Goal: Transaction & Acquisition: Download file/media

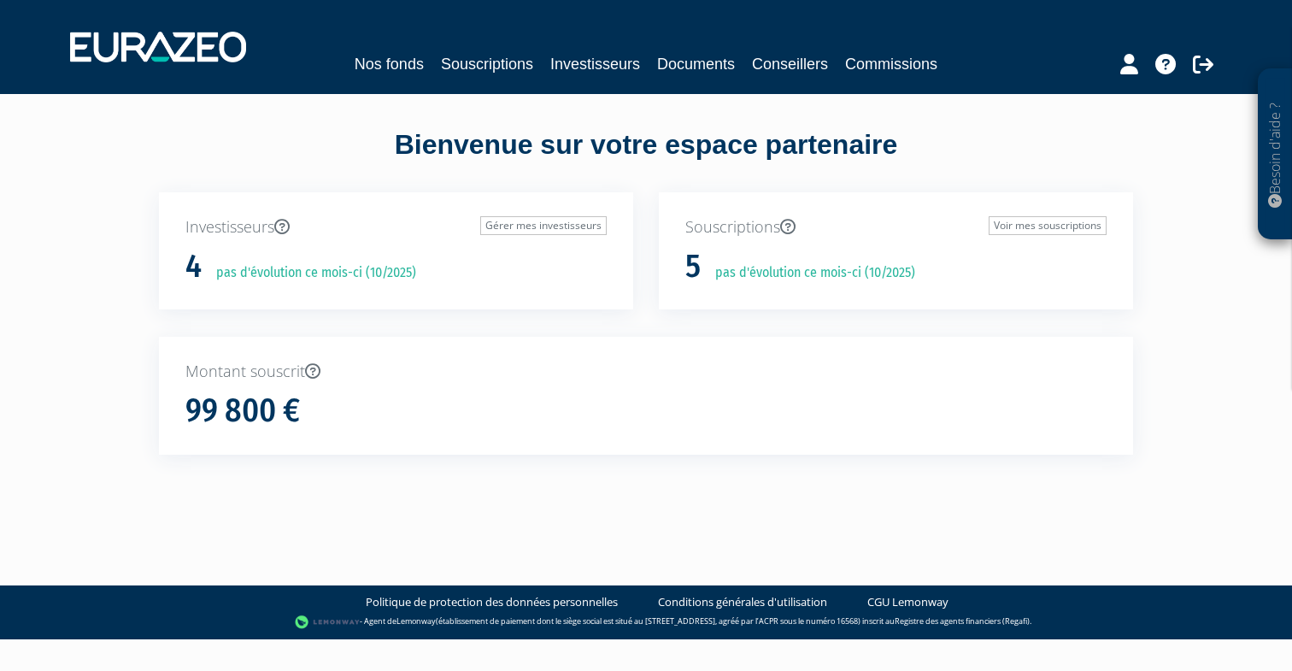
click at [600, 62] on link "Investisseurs" at bounding box center [595, 64] width 90 height 24
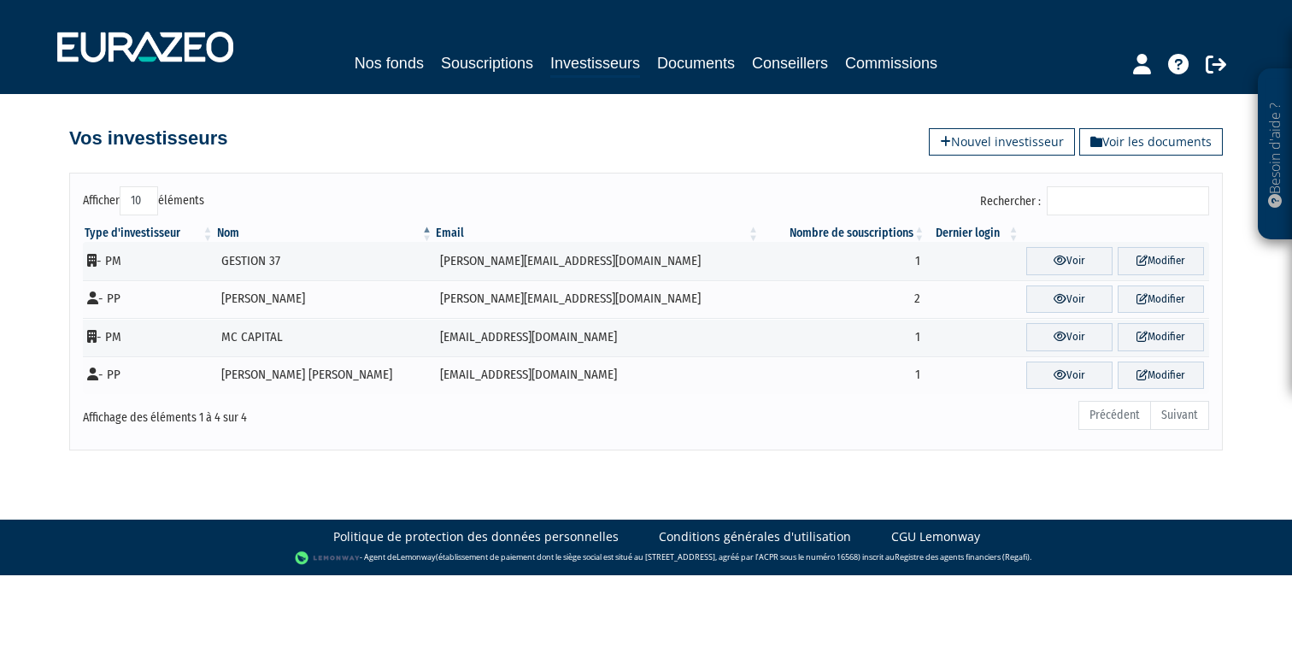
click at [681, 64] on link "Documents" at bounding box center [696, 63] width 78 height 24
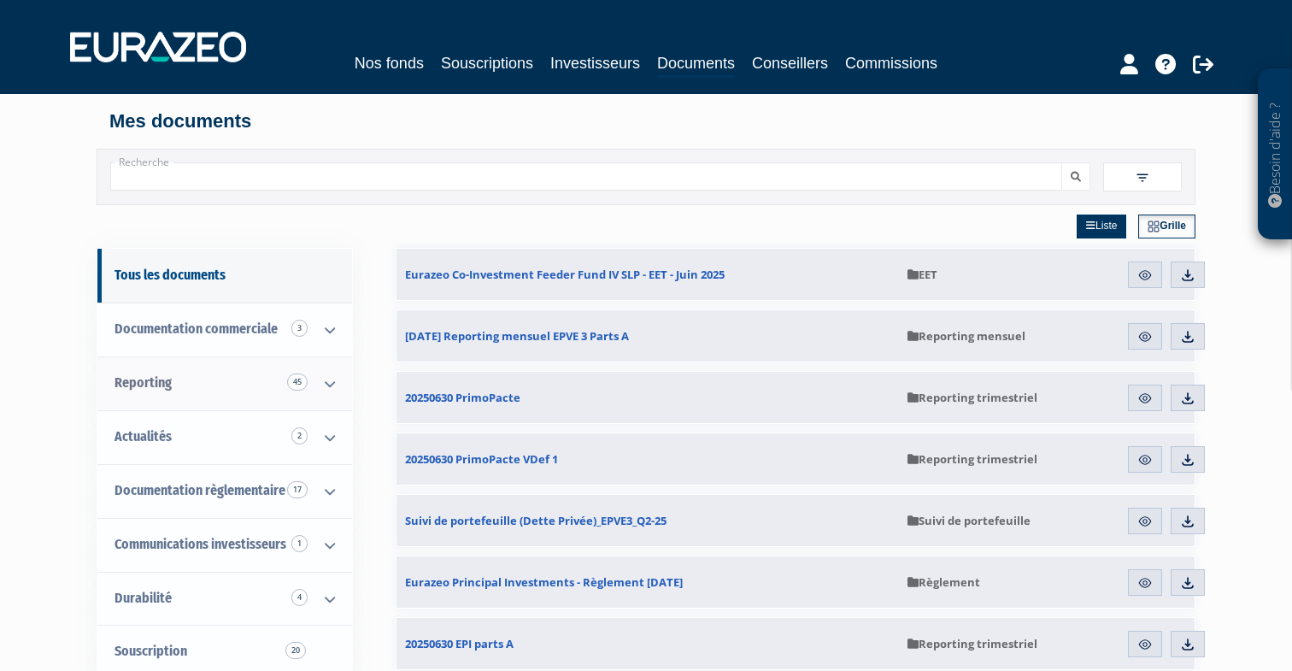
click at [149, 386] on span "Reporting 45" at bounding box center [142, 382] width 57 height 16
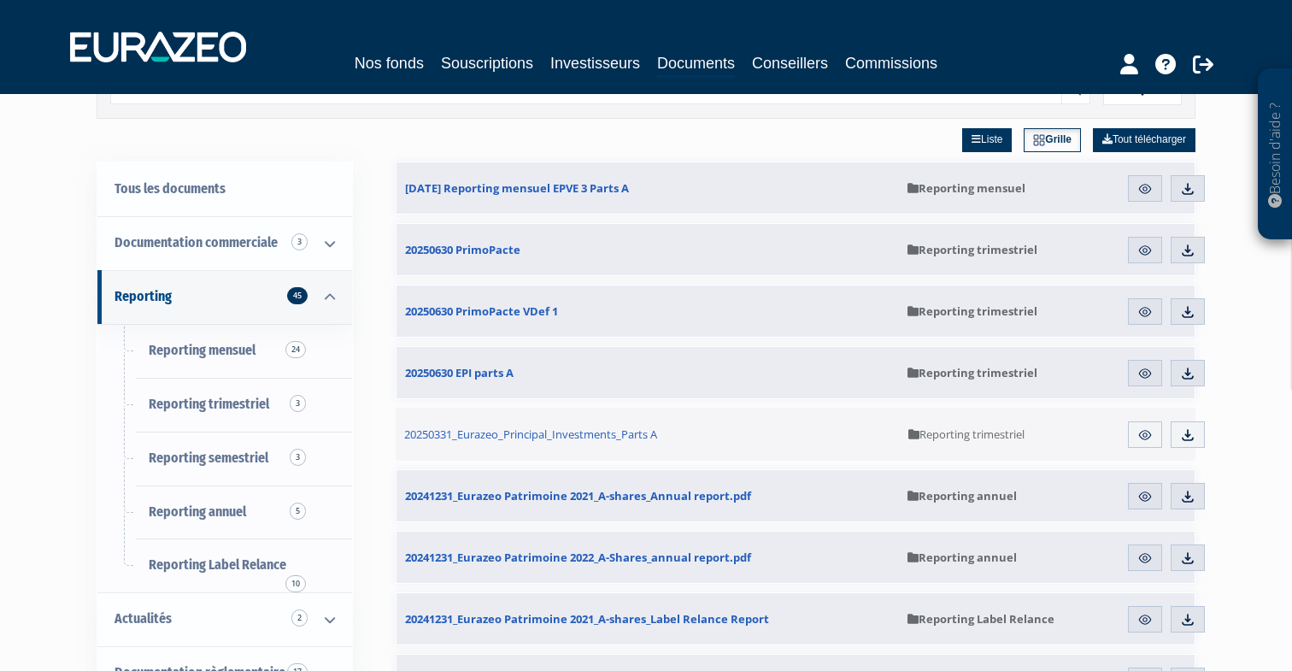
scroll to position [87, 0]
click at [481, 370] on span "20250630 EPI parts A" at bounding box center [459, 371] width 108 height 15
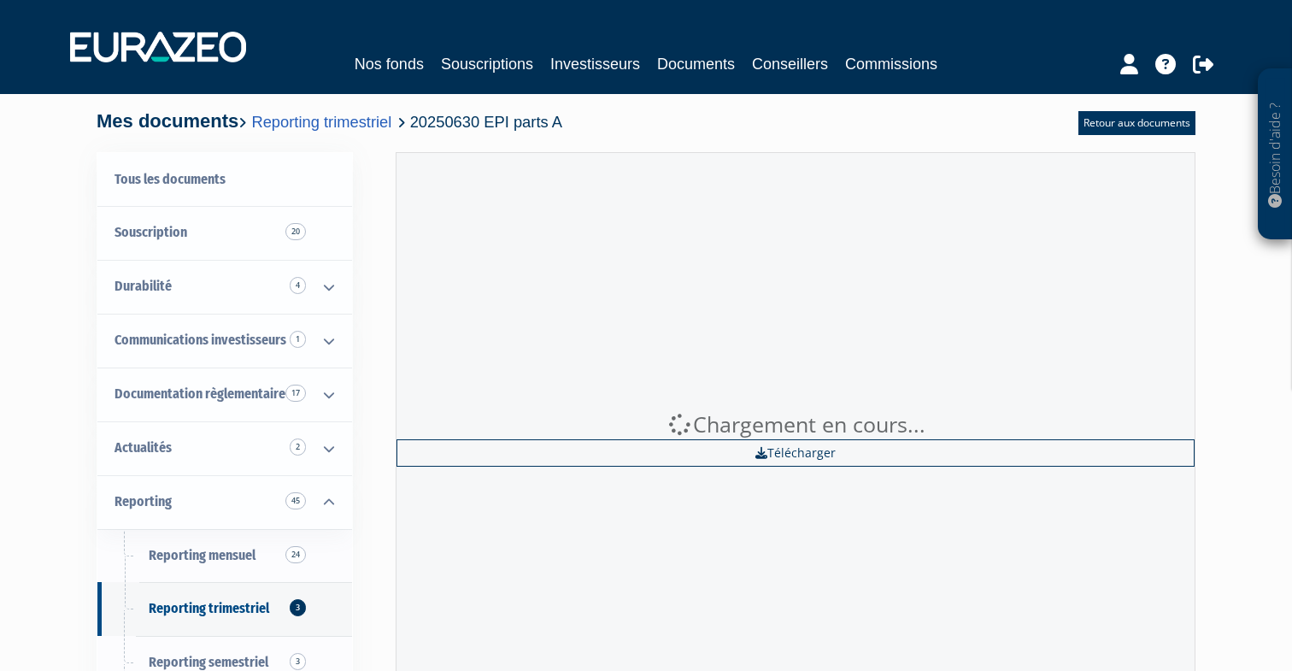
click at [1154, 368] on div "Chargement en cours... Télécharger" at bounding box center [796, 438] width 800 height 572
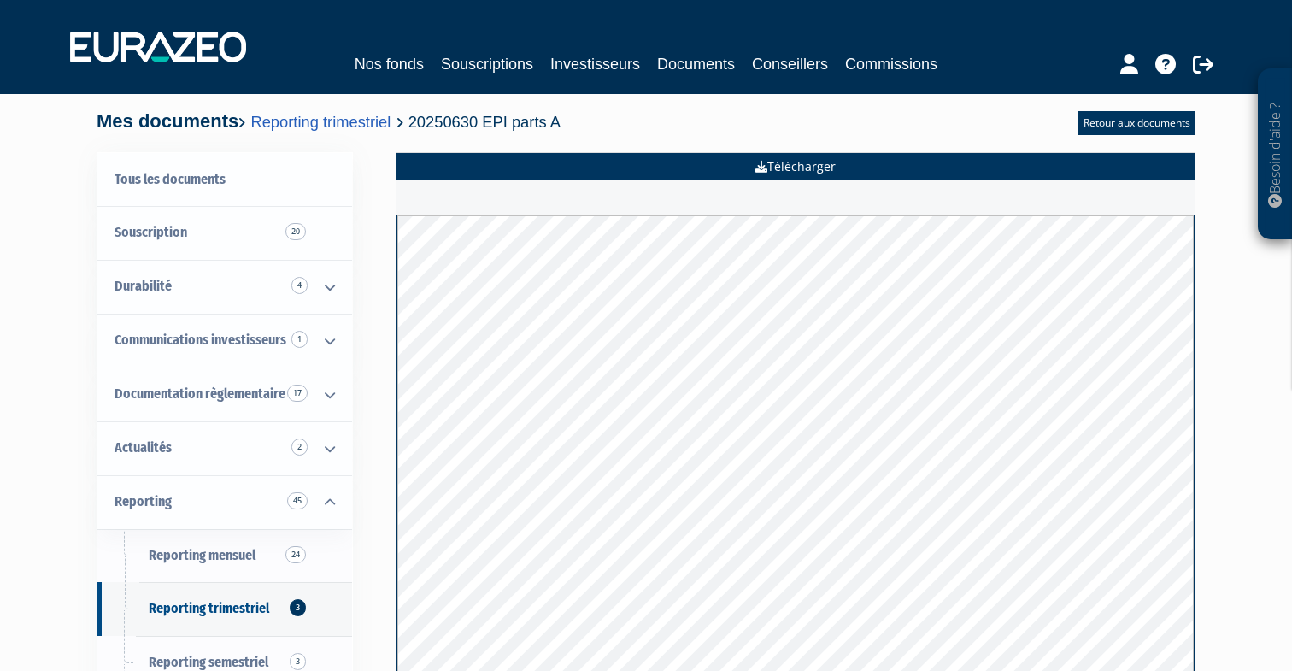
click at [807, 163] on link "Télécharger" at bounding box center [795, 166] width 798 height 27
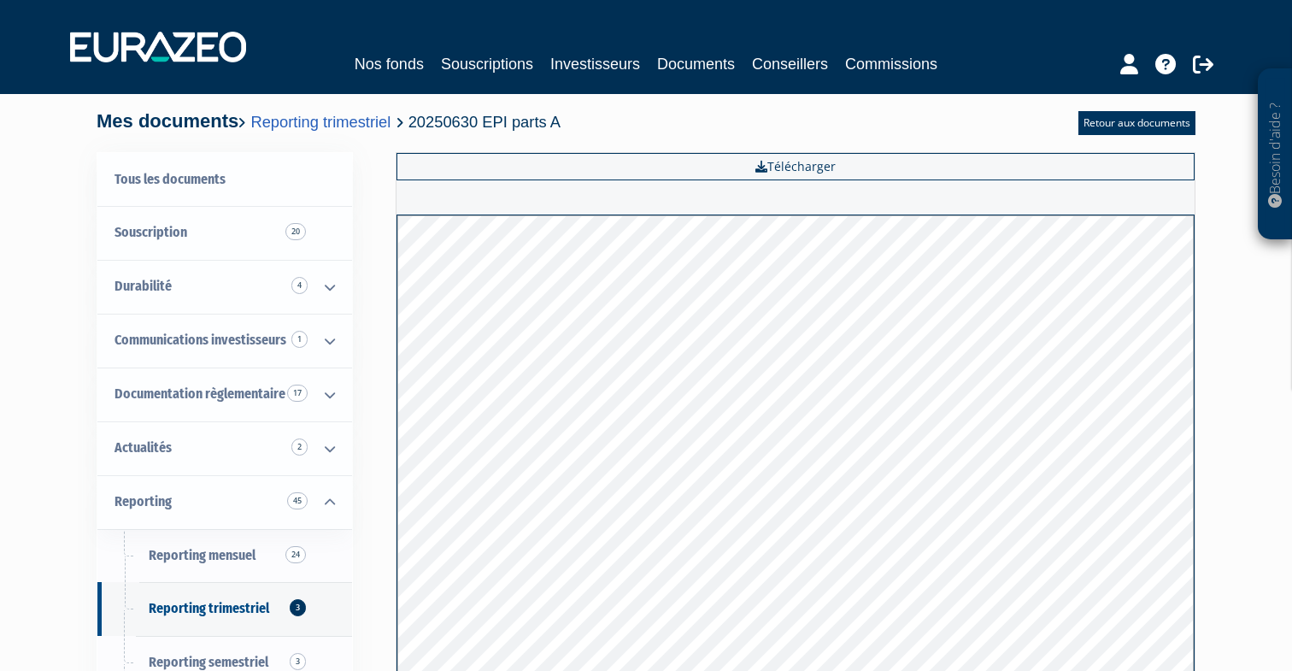
click at [597, 63] on link "Investisseurs" at bounding box center [595, 64] width 90 height 24
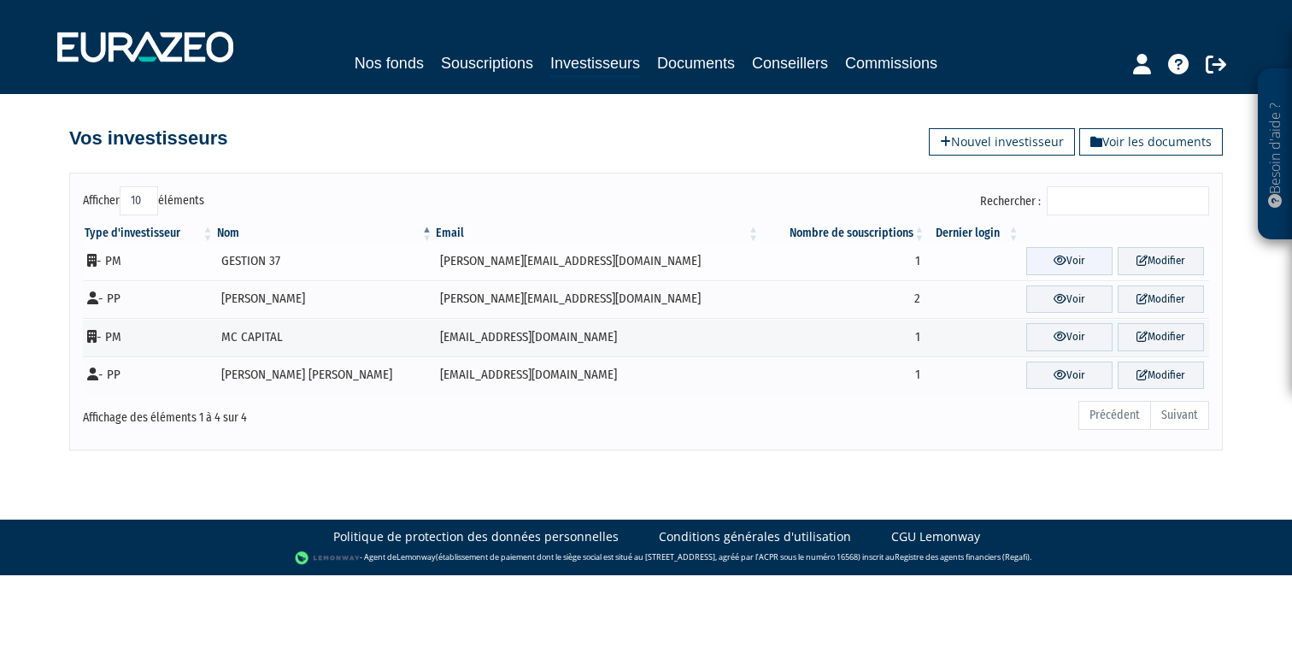
click at [1042, 262] on link "Voir" at bounding box center [1069, 261] width 86 height 28
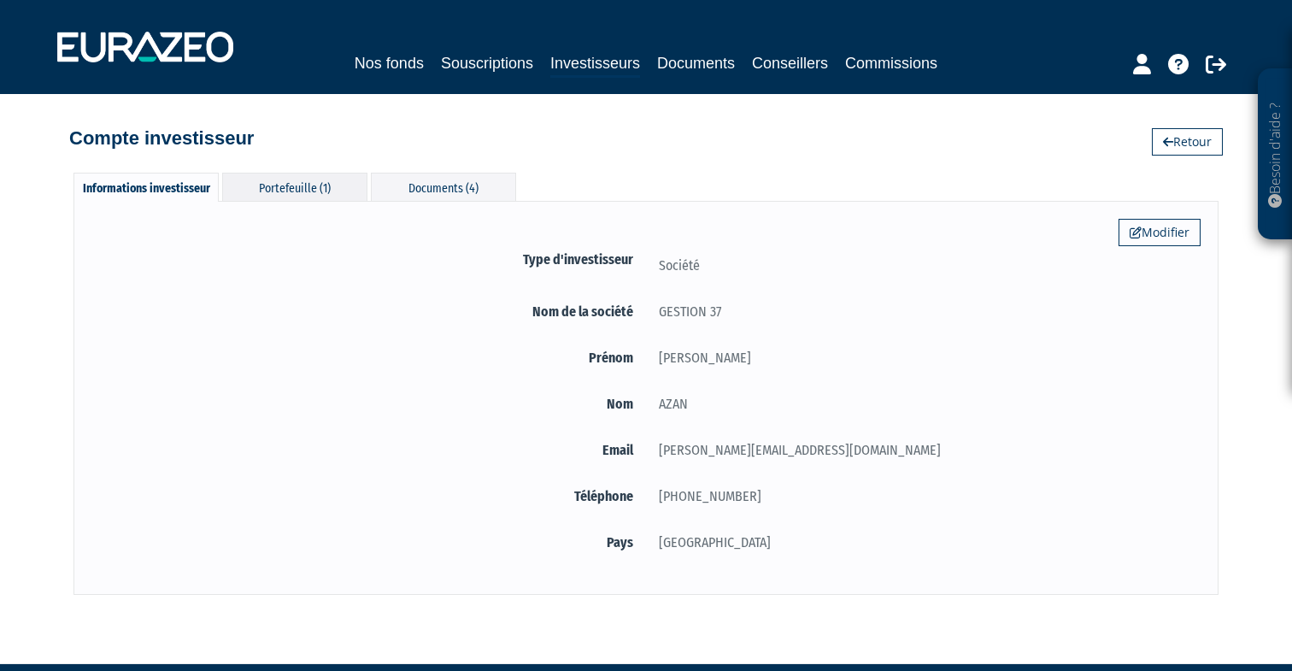
click at [278, 185] on div "Portefeuille (1)" at bounding box center [294, 187] width 145 height 28
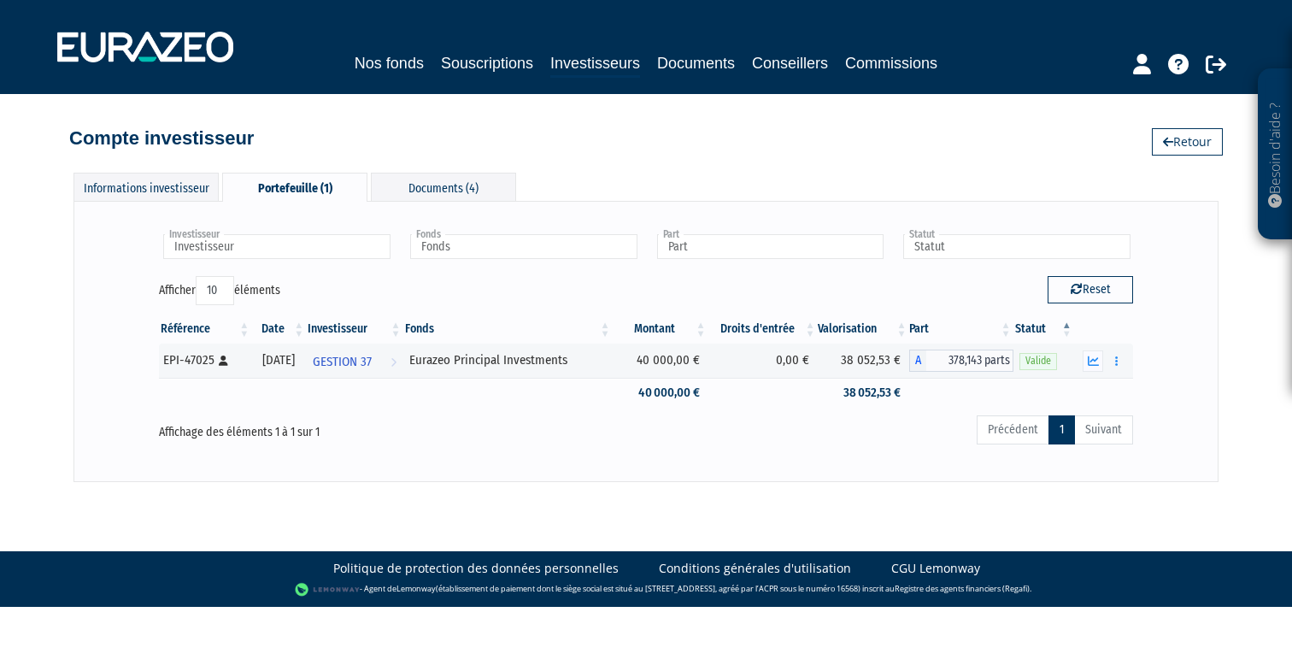
click at [572, 68] on link "Investisseurs" at bounding box center [595, 64] width 90 height 26
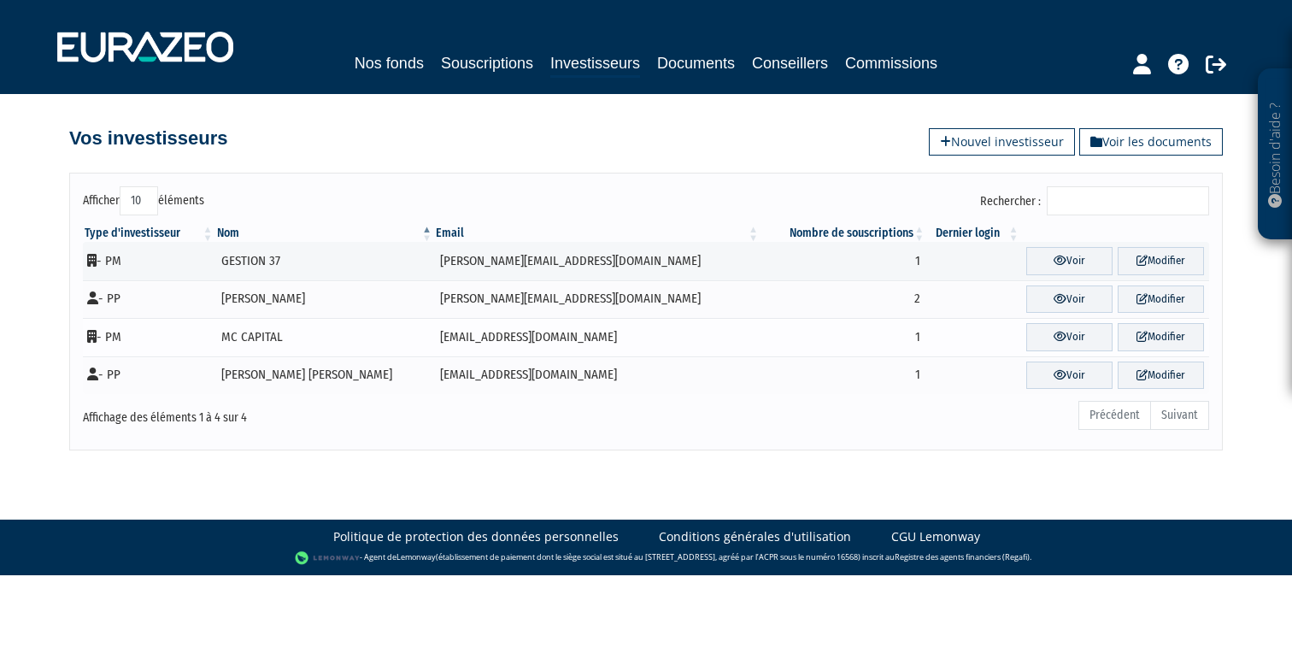
click at [257, 334] on td "MC CAPITAL" at bounding box center [324, 337] width 219 height 38
click at [436, 337] on td "[EMAIL_ADDRESS][DOMAIN_NAME]" at bounding box center [597, 337] width 326 height 38
click at [1048, 333] on link "Voir" at bounding box center [1069, 337] width 86 height 28
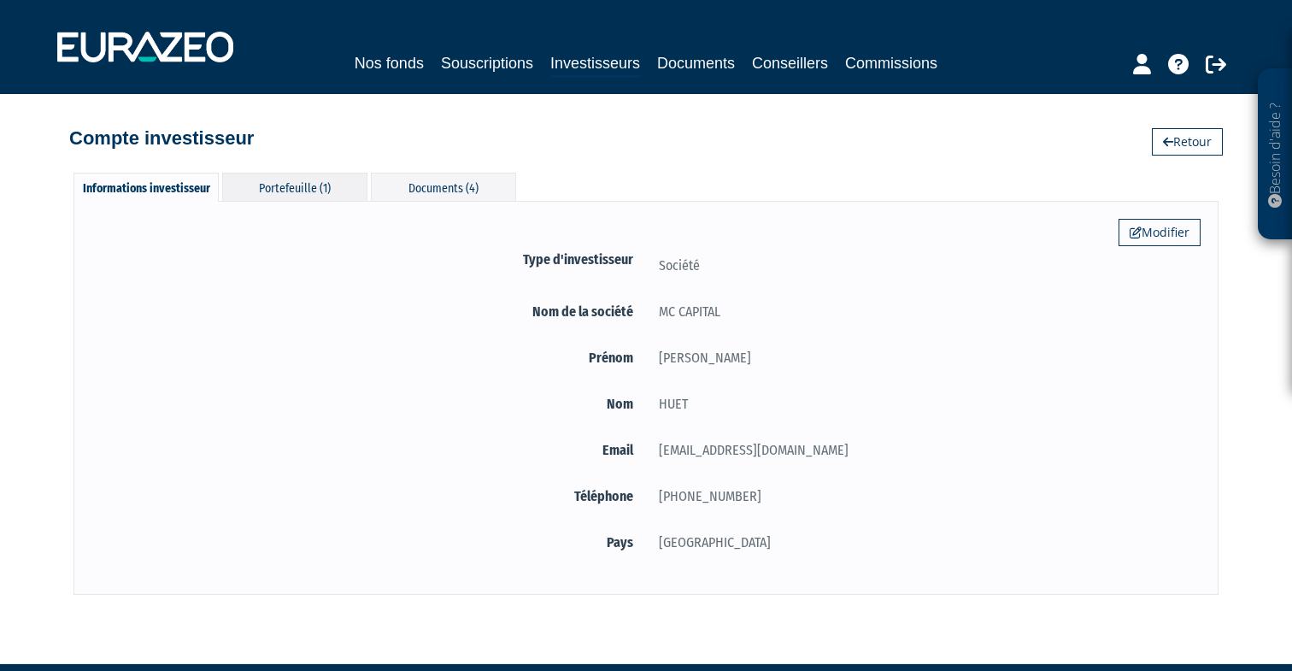
click at [328, 176] on div "Portefeuille (1)" at bounding box center [294, 187] width 145 height 28
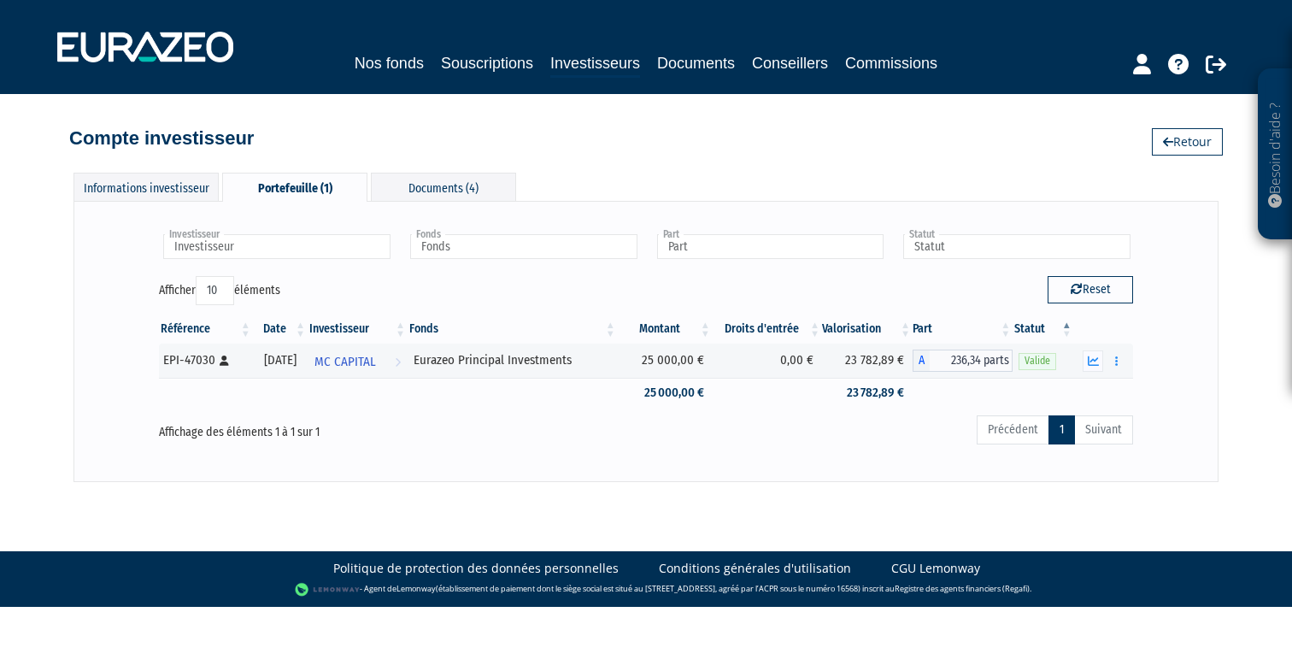
drag, startPoint x: 664, startPoint y: 74, endPoint x: 650, endPoint y: 74, distance: 13.7
click at [659, 74] on link "Documents" at bounding box center [696, 63] width 78 height 24
click at [601, 70] on link "Investisseurs" at bounding box center [595, 64] width 90 height 26
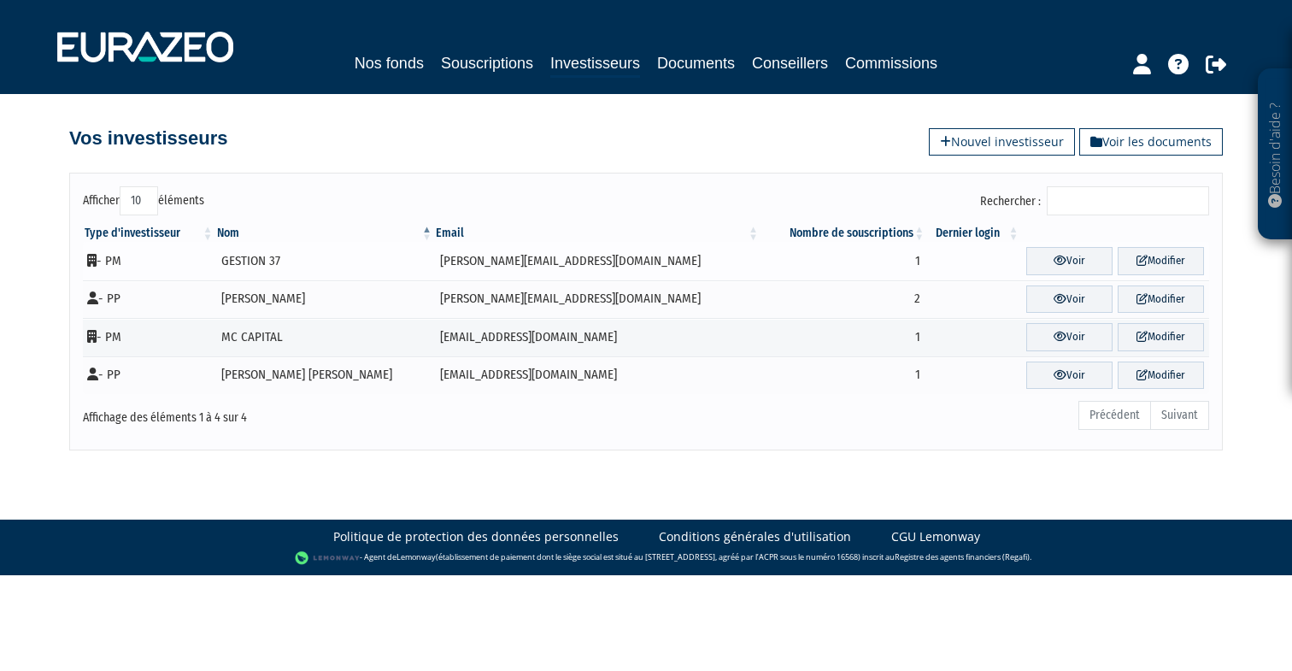
click at [290, 262] on td "GESTION 37" at bounding box center [324, 261] width 219 height 38
click at [1066, 255] on link "Voir" at bounding box center [1069, 261] width 86 height 28
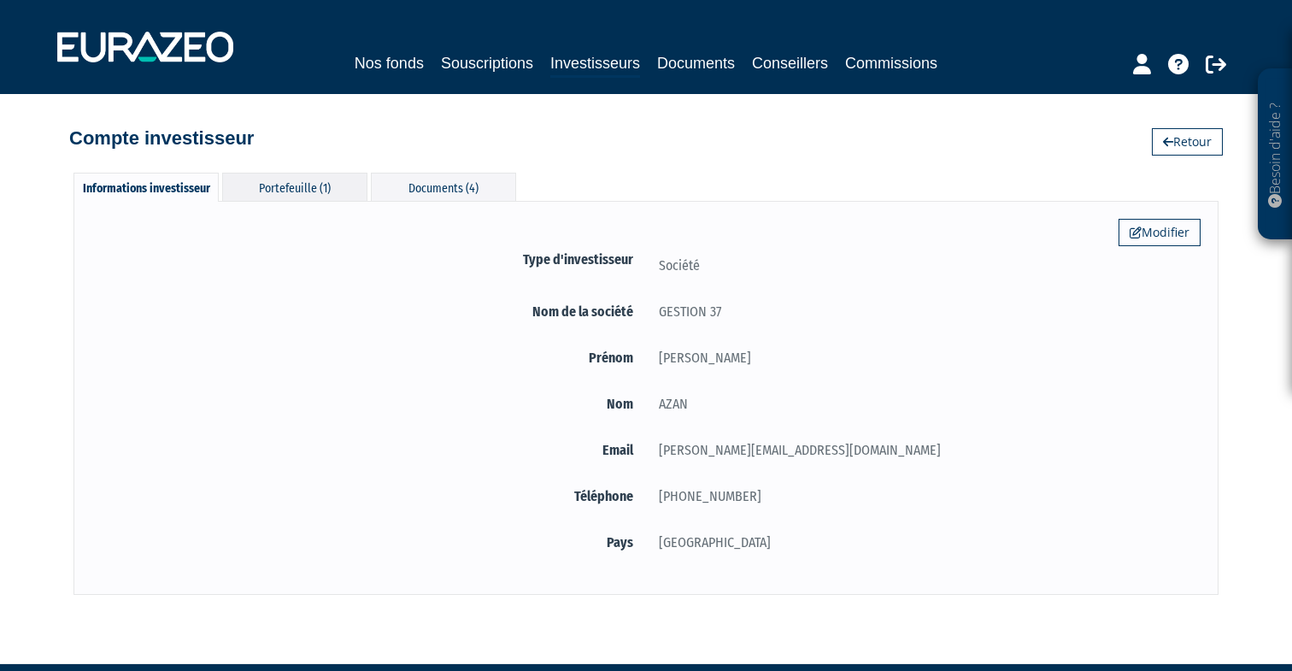
click at [295, 189] on div "Portefeuille (1)" at bounding box center [294, 187] width 145 height 28
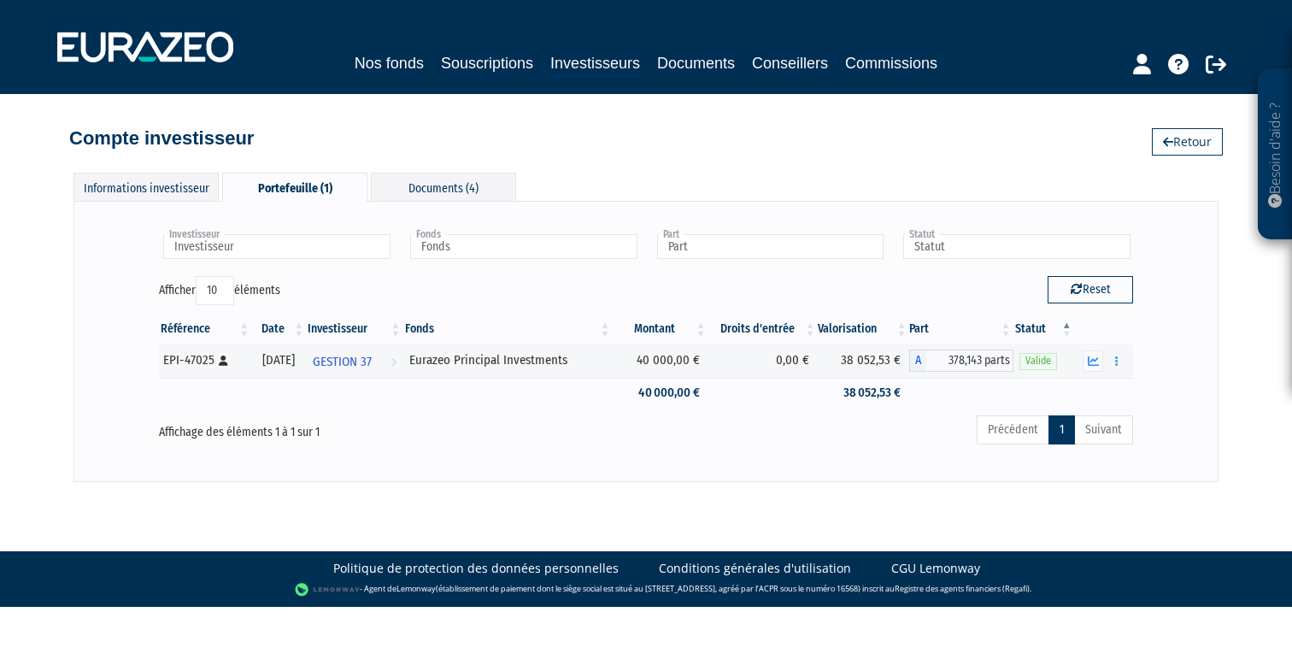
click at [573, 65] on link "Investisseurs" at bounding box center [595, 64] width 90 height 26
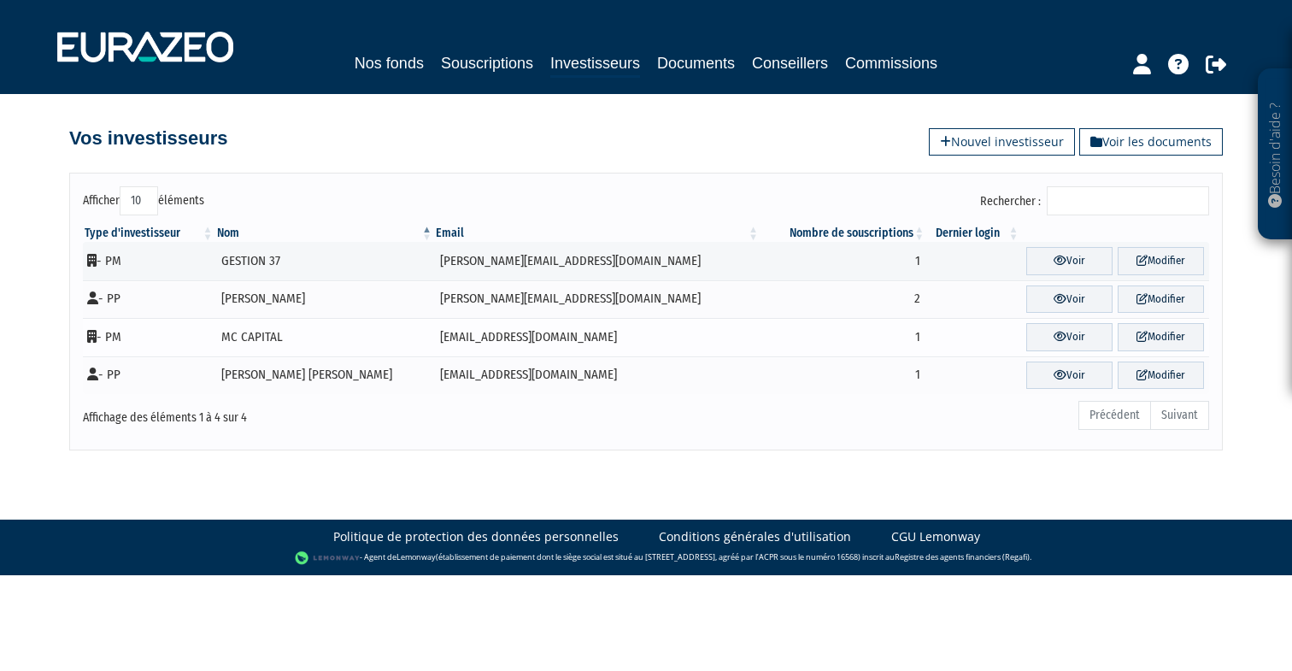
click at [281, 337] on td "MC CAPITAL" at bounding box center [324, 337] width 219 height 38
click at [1027, 341] on link "Voir" at bounding box center [1069, 337] width 86 height 28
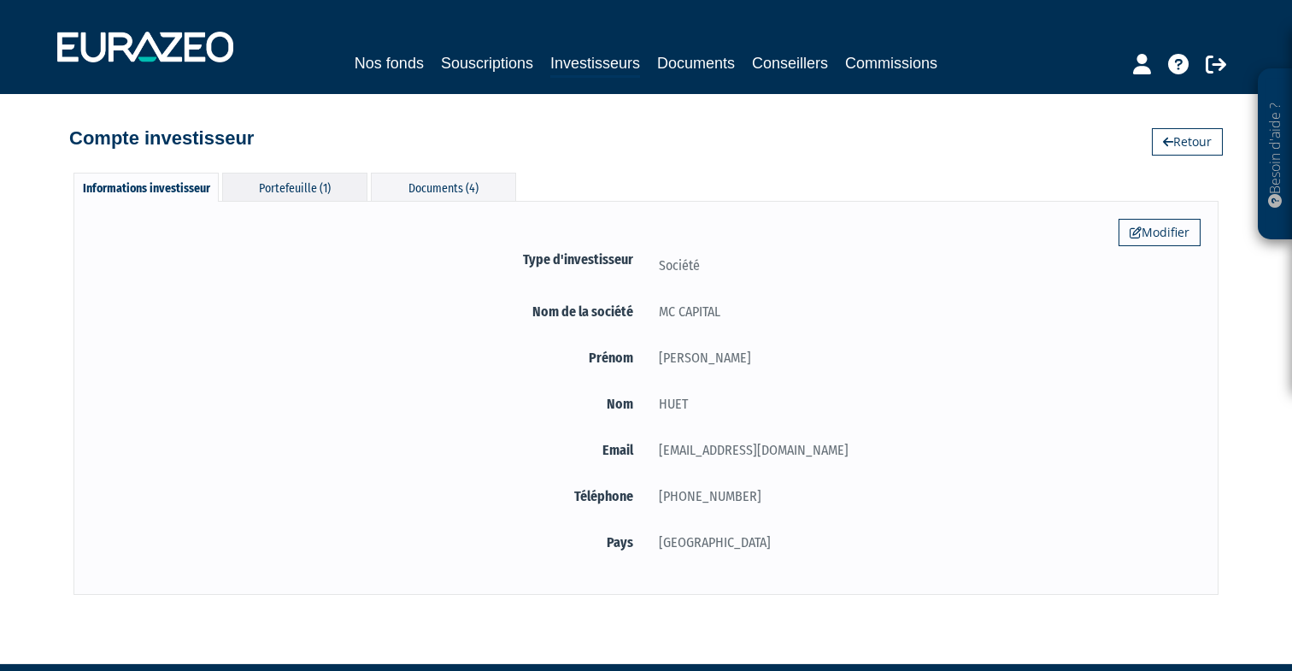
click at [319, 190] on div "Portefeuille (1)" at bounding box center [294, 187] width 145 height 28
